Goal: Transaction & Acquisition: Purchase product/service

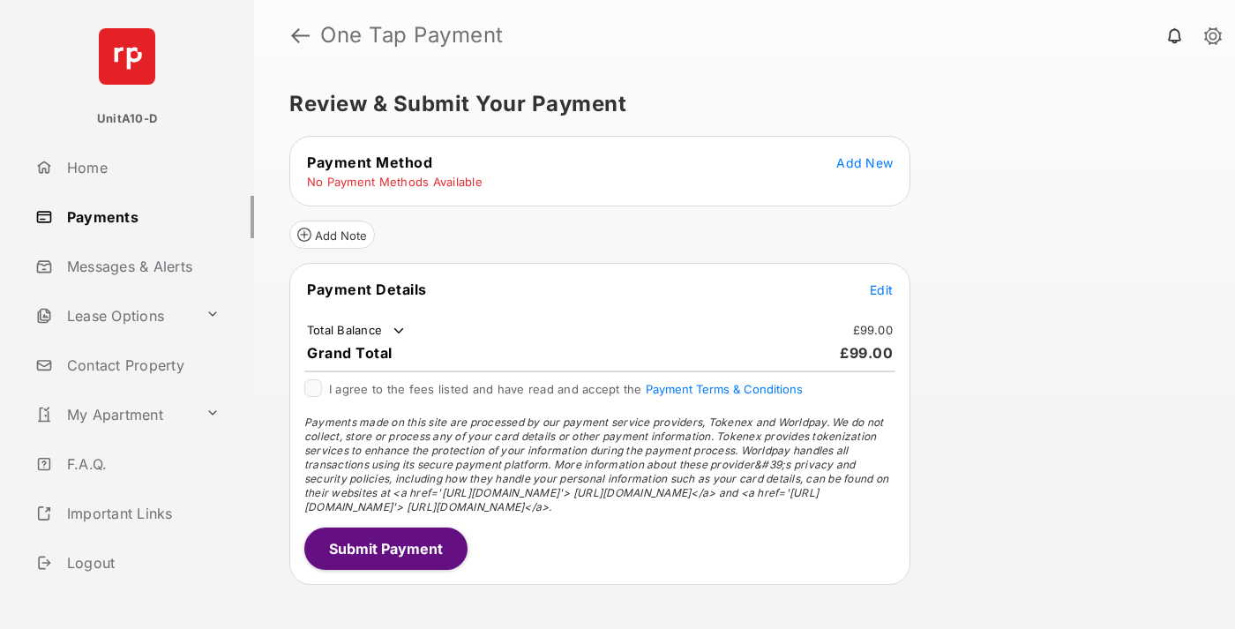
click at [865, 162] on span "Add New" at bounding box center [865, 162] width 56 height 15
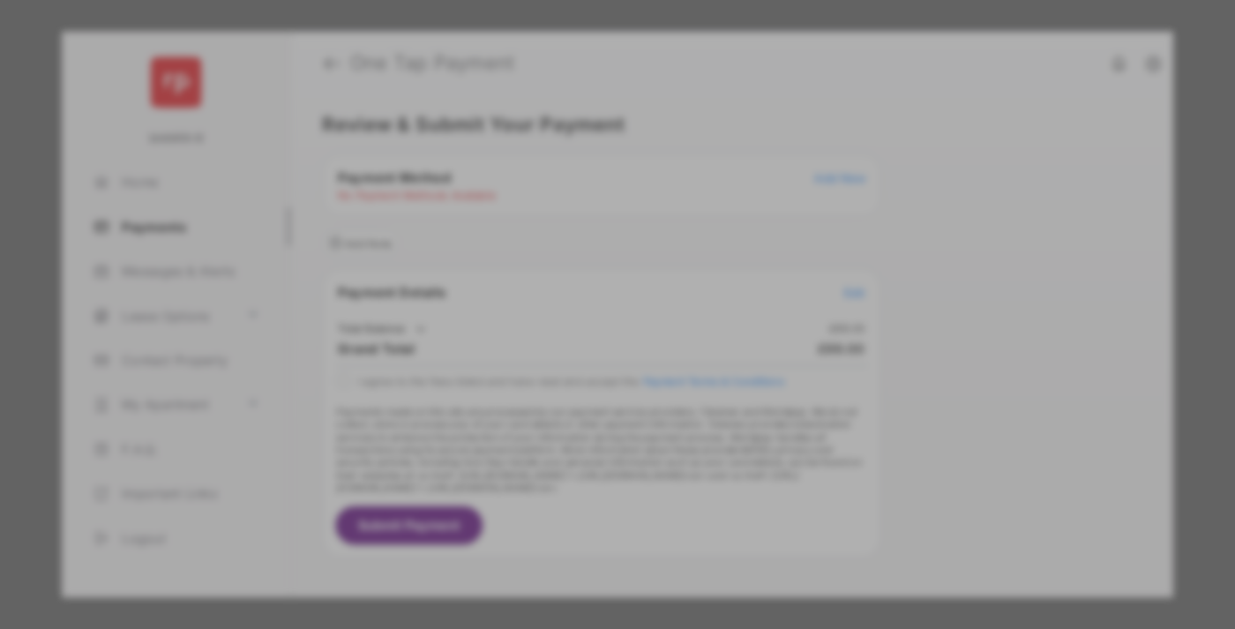
click at [614, 304] on div "BACS Direct Debit" at bounding box center [617, 321] width 395 height 34
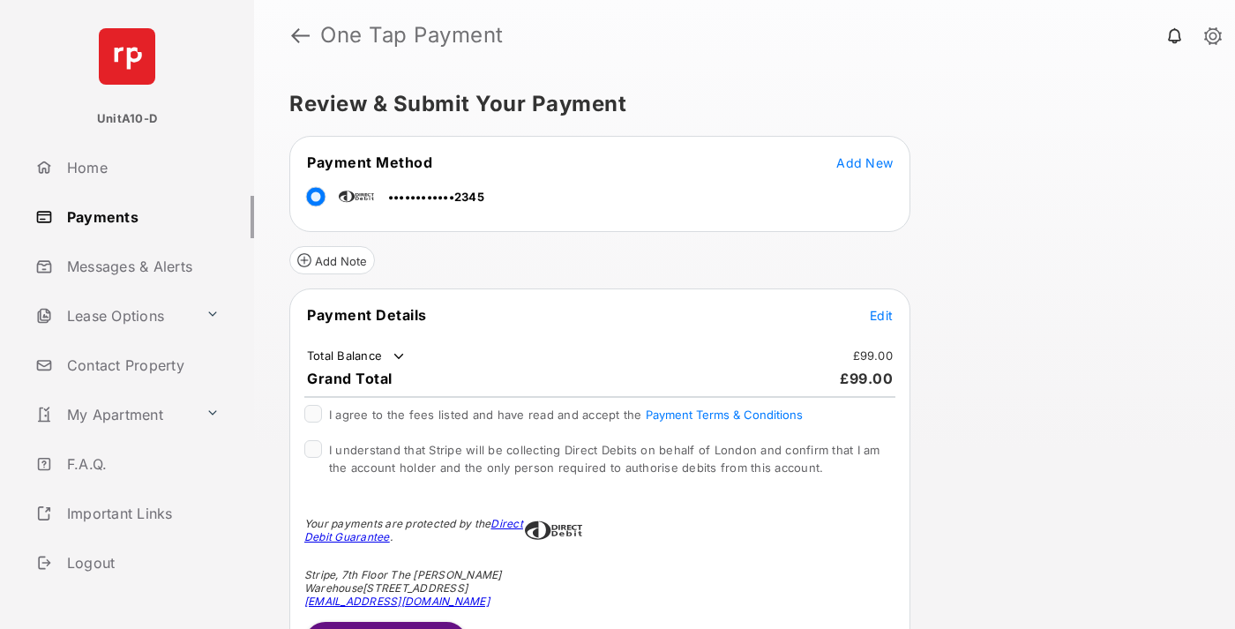
click at [882, 315] on span "Edit" at bounding box center [881, 315] width 23 height 15
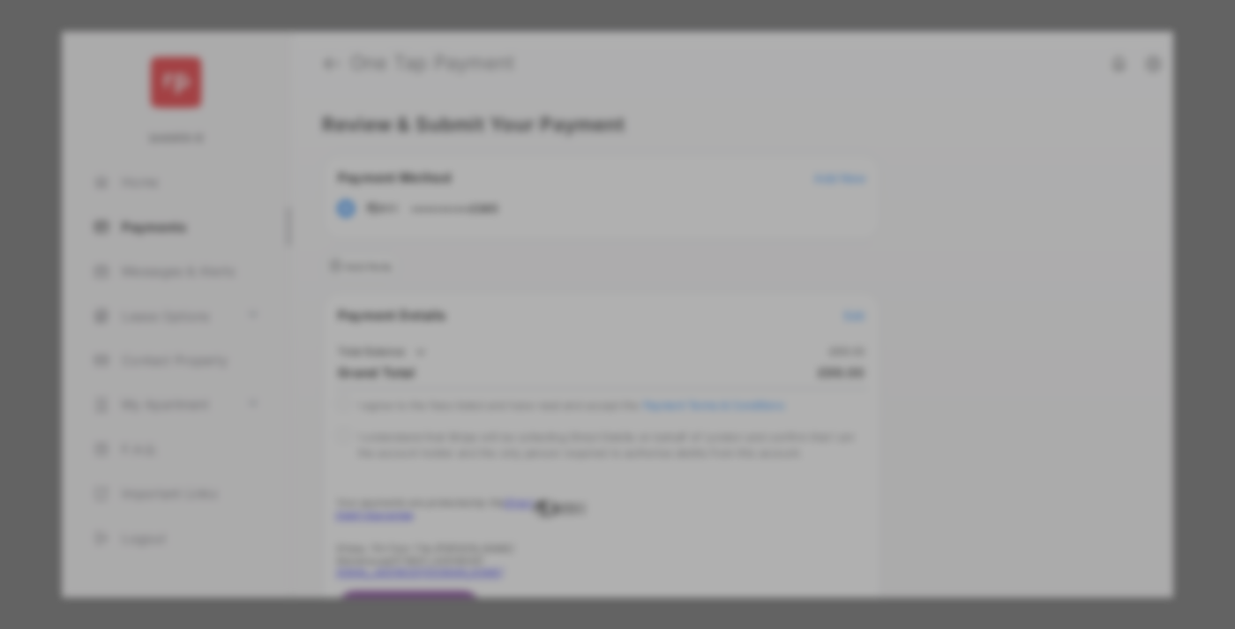
click at [585, 347] on div "Other Amount" at bounding box center [585, 355] width 286 height 30
type input "**"
click at [558, 469] on button "Save" at bounding box center [558, 466] width 88 height 42
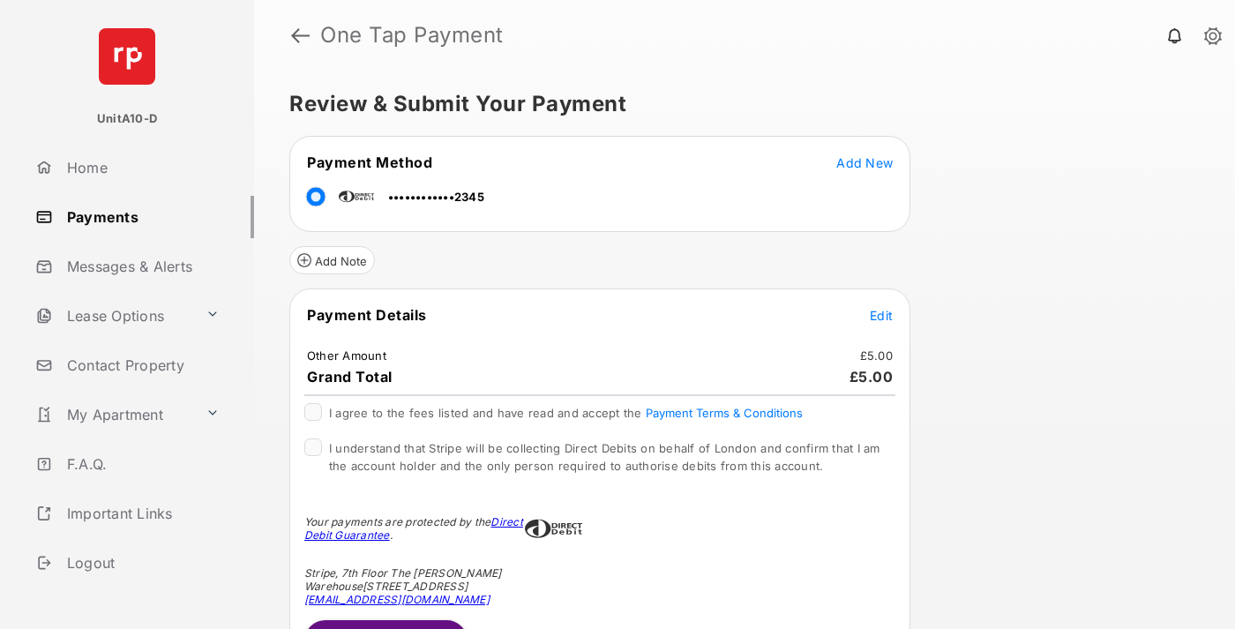
click at [882, 315] on span "Edit" at bounding box center [881, 315] width 23 height 15
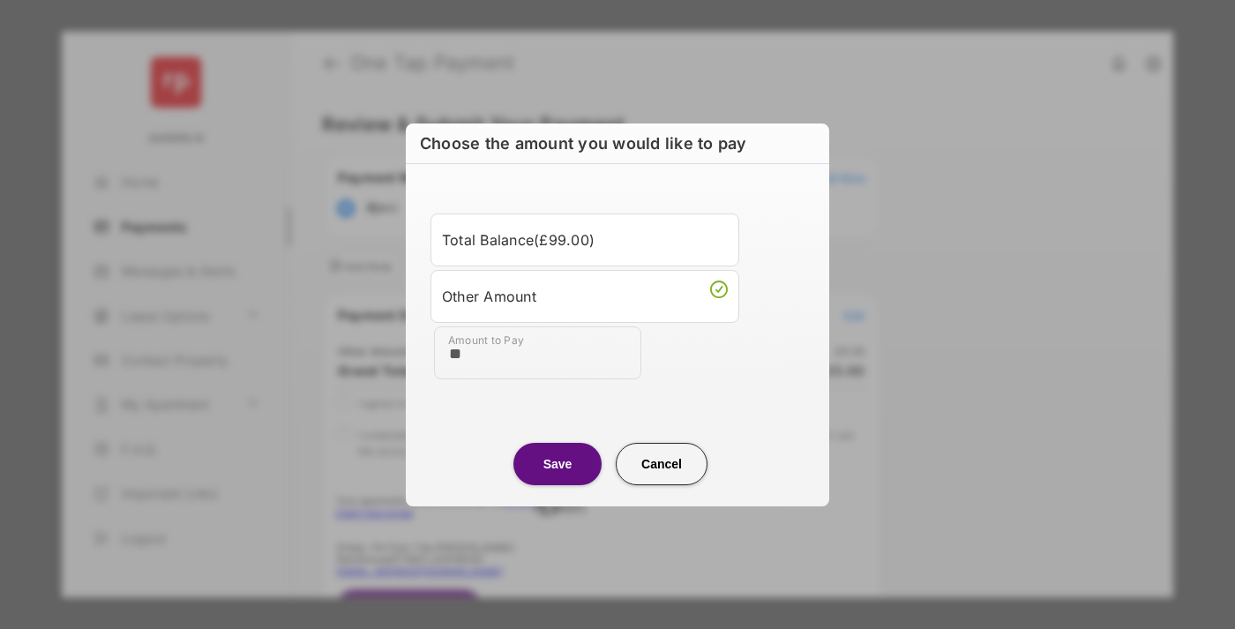
click at [558, 463] on button "Save" at bounding box center [558, 464] width 88 height 42
